Goal: Find specific page/section

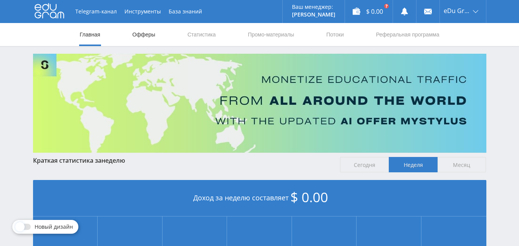
click at [137, 35] on link "Офферы" at bounding box center [144, 34] width 25 height 23
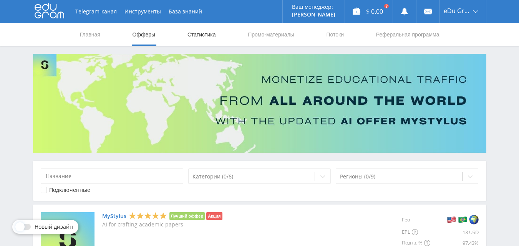
click at [205, 37] on link "Статистика" at bounding box center [202, 34] width 30 height 23
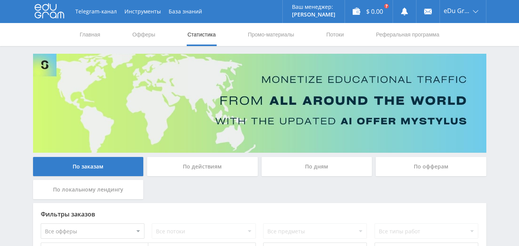
click at [419, 165] on div "По офферам" at bounding box center [430, 166] width 111 height 19
click at [0, 0] on input "По офферам" at bounding box center [0, 0] width 0 height 0
